Goal: Task Accomplishment & Management: Use online tool/utility

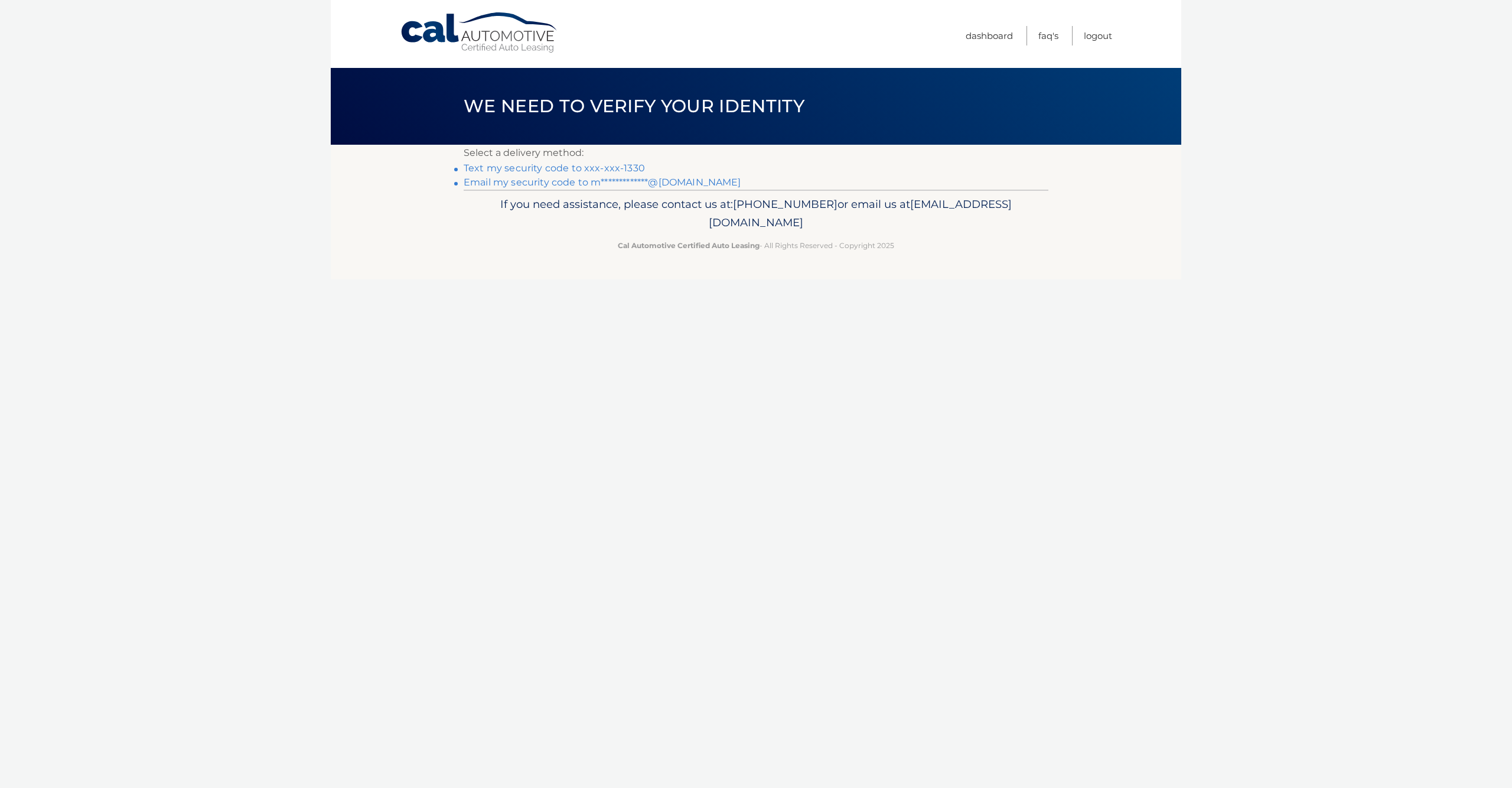
click at [590, 165] on link "Text my security code to xxx-xxx-1330" at bounding box center [554, 167] width 181 height 11
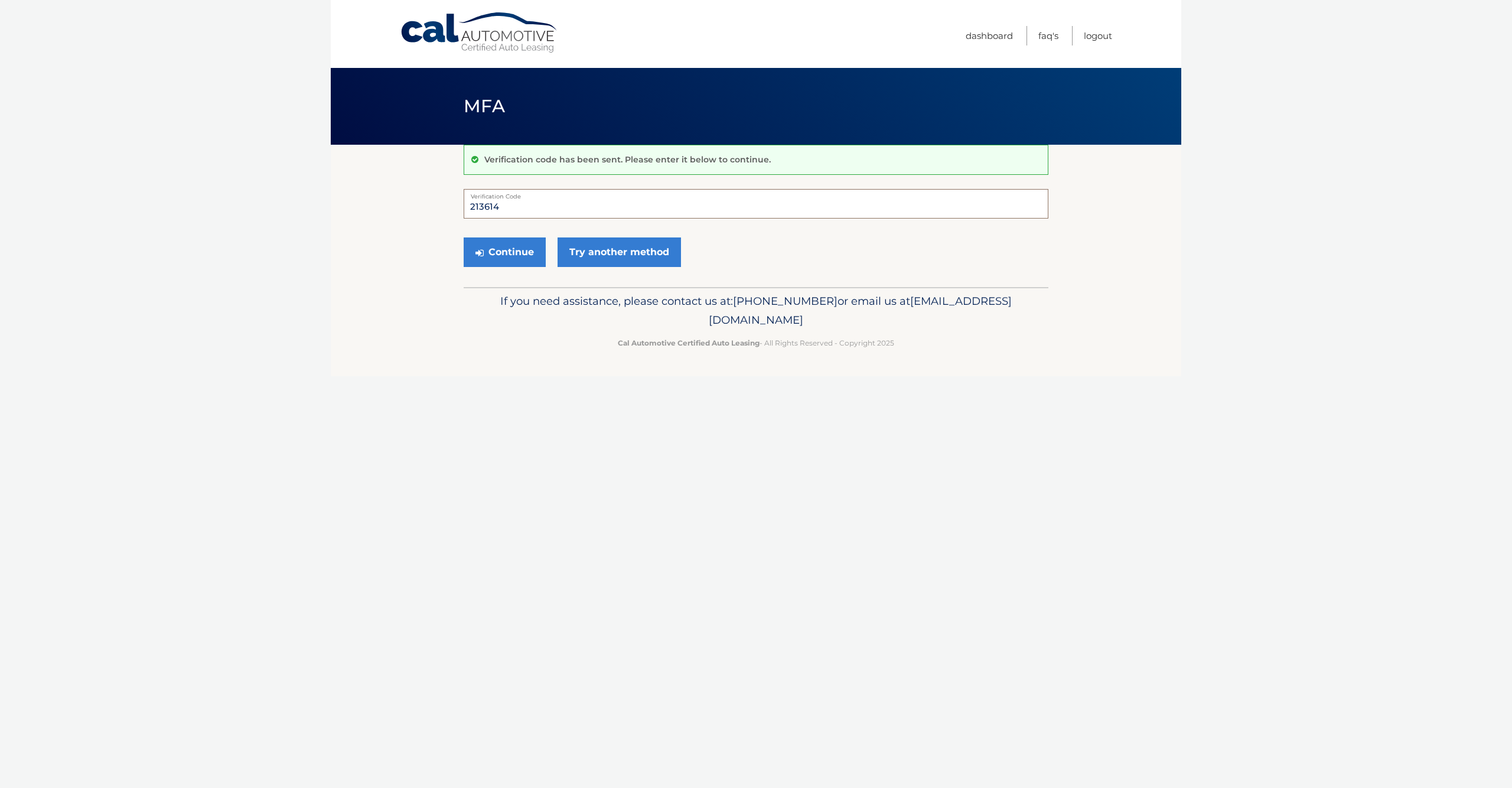
type input "213614"
click at [504, 252] on button "Continue" at bounding box center [504, 253] width 82 height 30
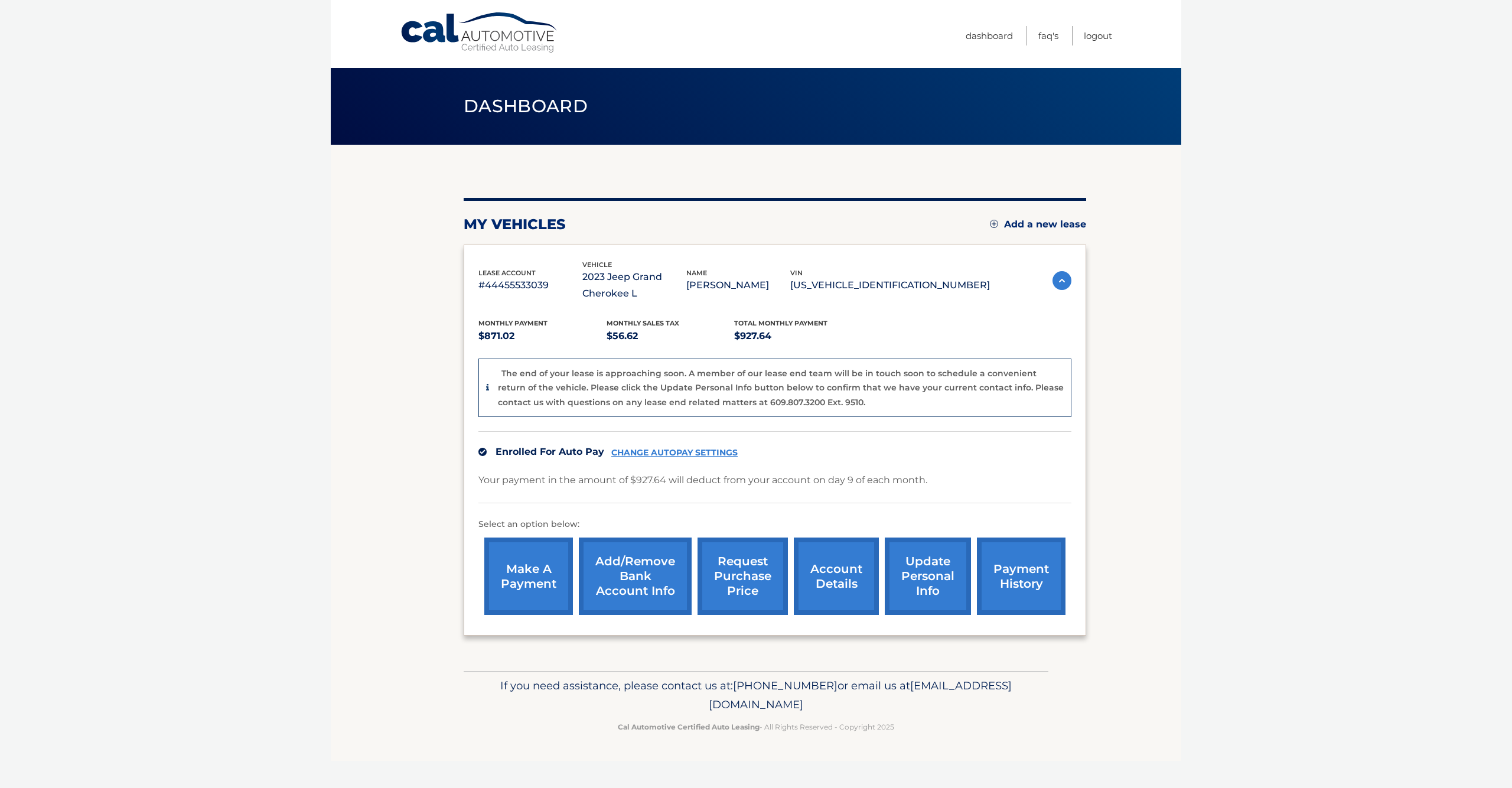
click at [748, 575] on link "request purchase price" at bounding box center [743, 576] width 90 height 77
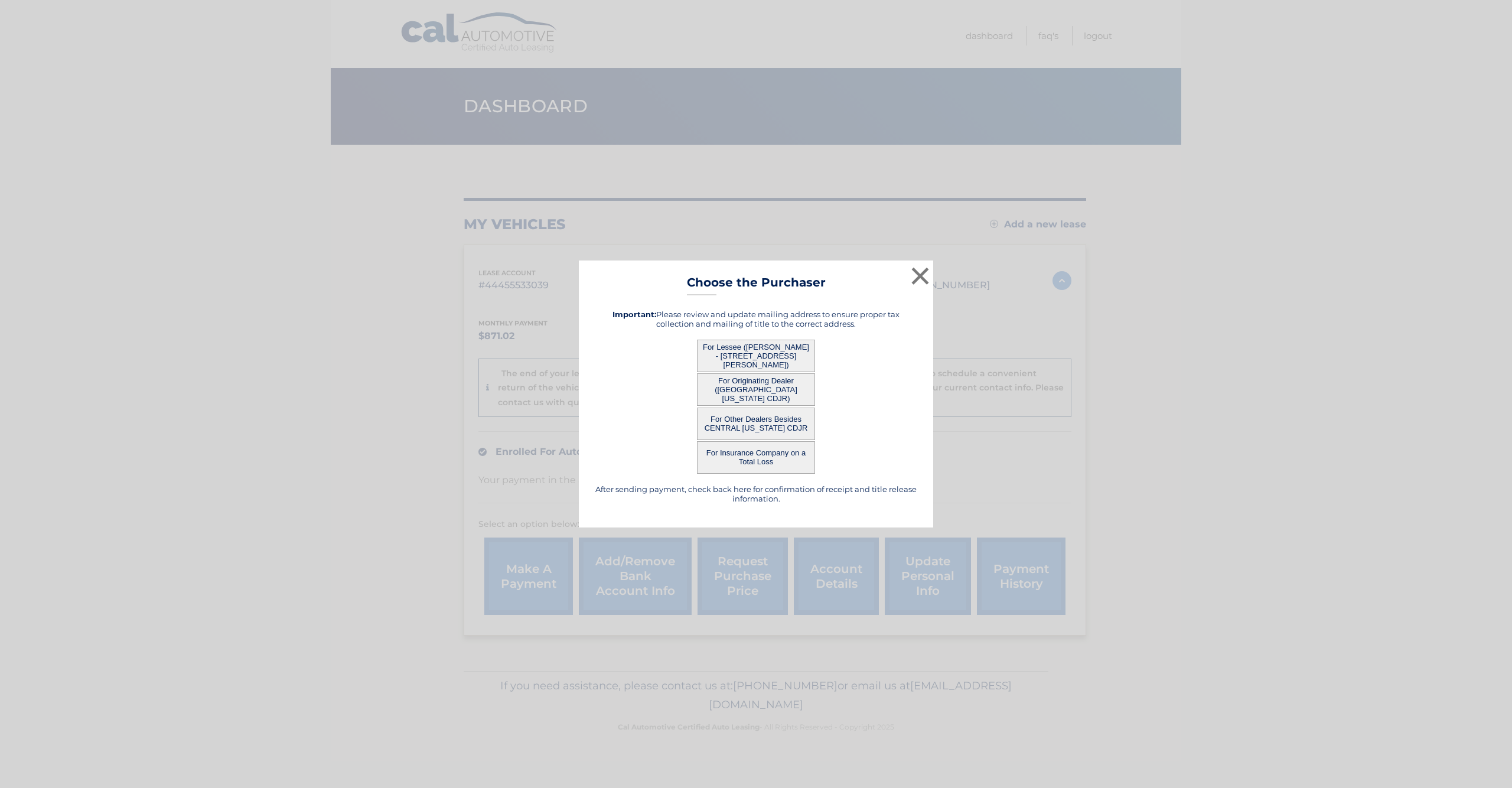
click at [742, 346] on button "For Lessee ([PERSON_NAME] - [STREET_ADDRESS][PERSON_NAME])" at bounding box center [756, 356] width 118 height 33
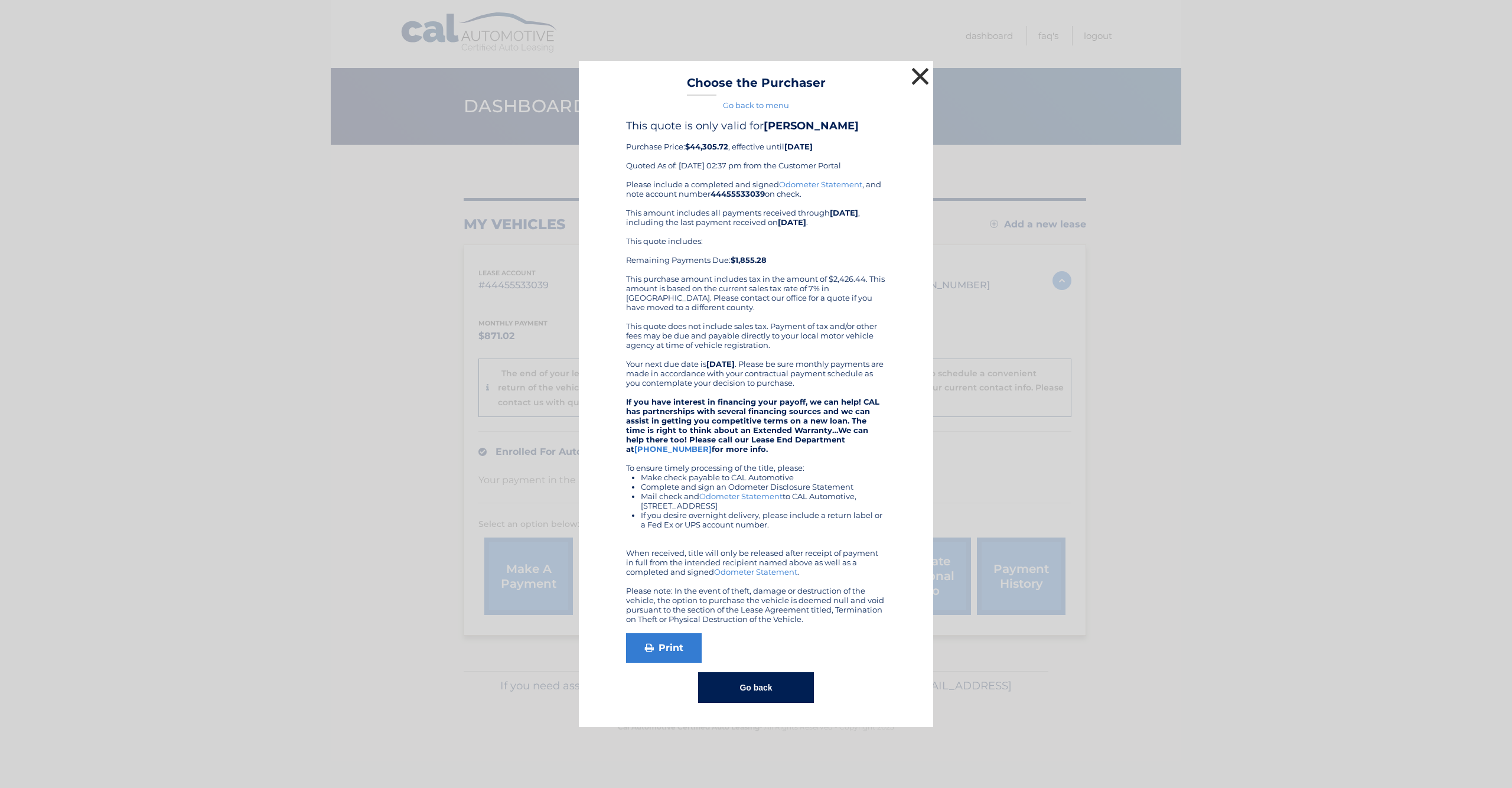
click at [920, 78] on button "×" at bounding box center [920, 76] width 24 height 24
